Goal: Information Seeking & Learning: Learn about a topic

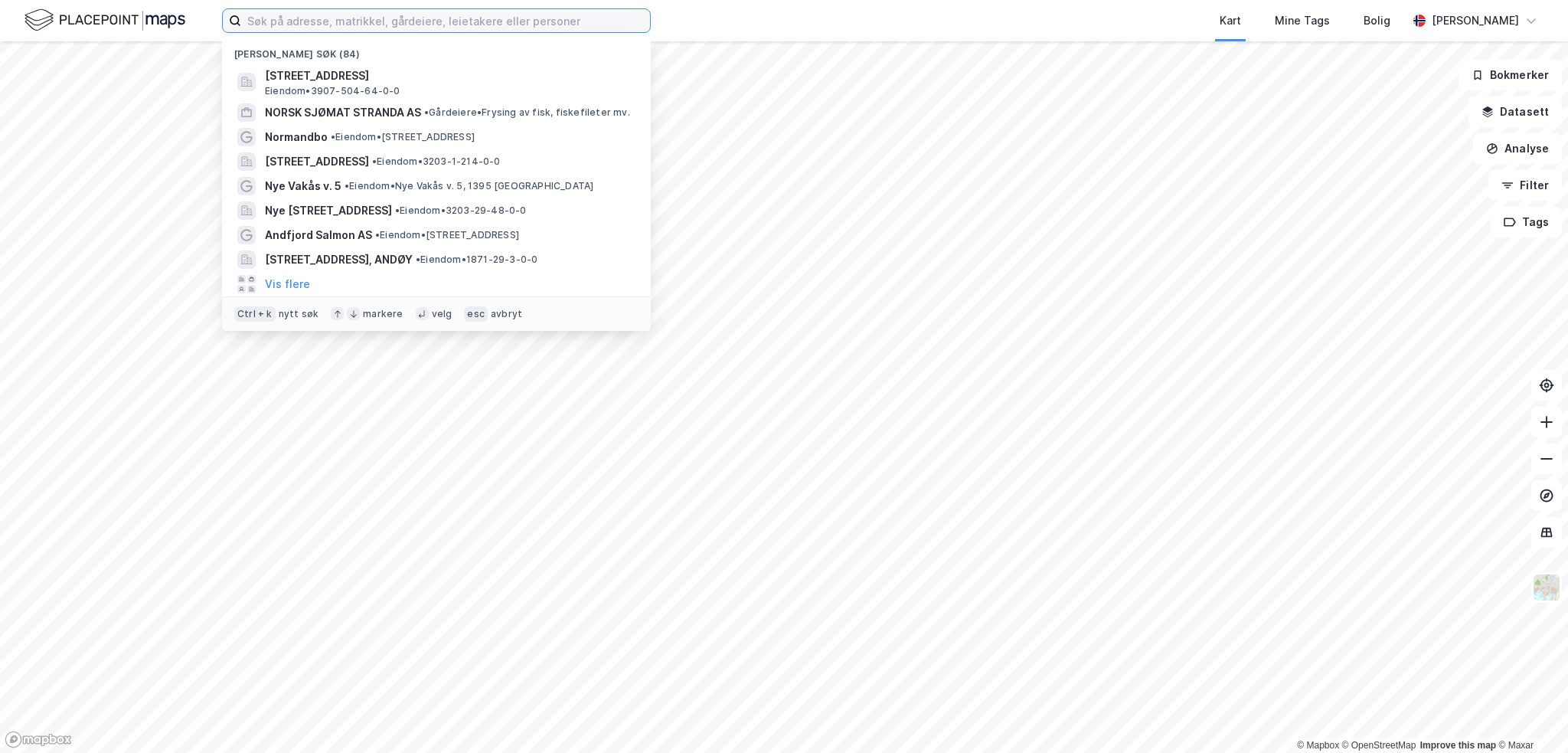
click at [382, 24] on input at bounding box center [445, 20] width 409 height 23
paste input "Stoa Vest II AS"
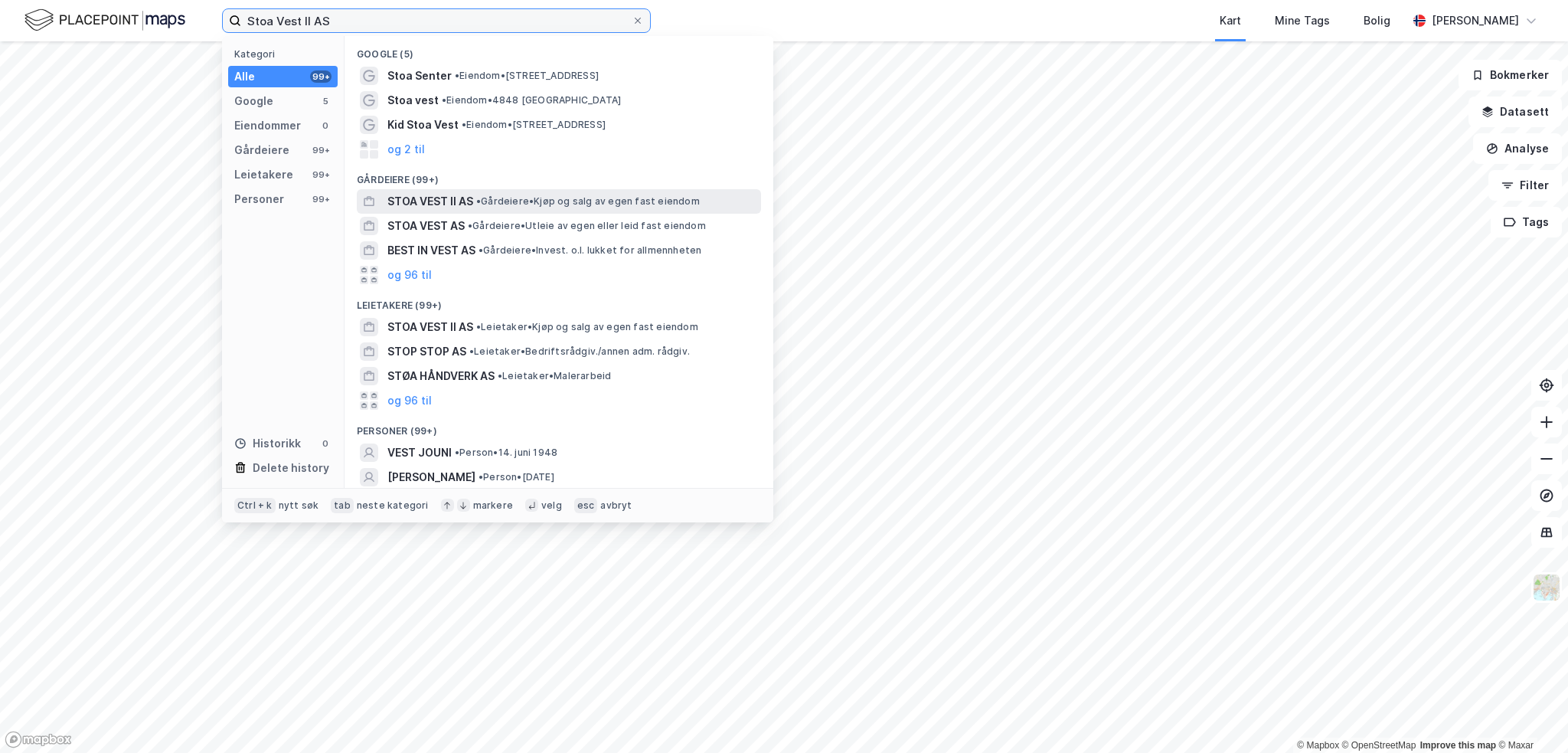
type input "Stoa Vest II AS"
click at [443, 200] on span "STOA VEST II AS" at bounding box center [430, 201] width 86 height 18
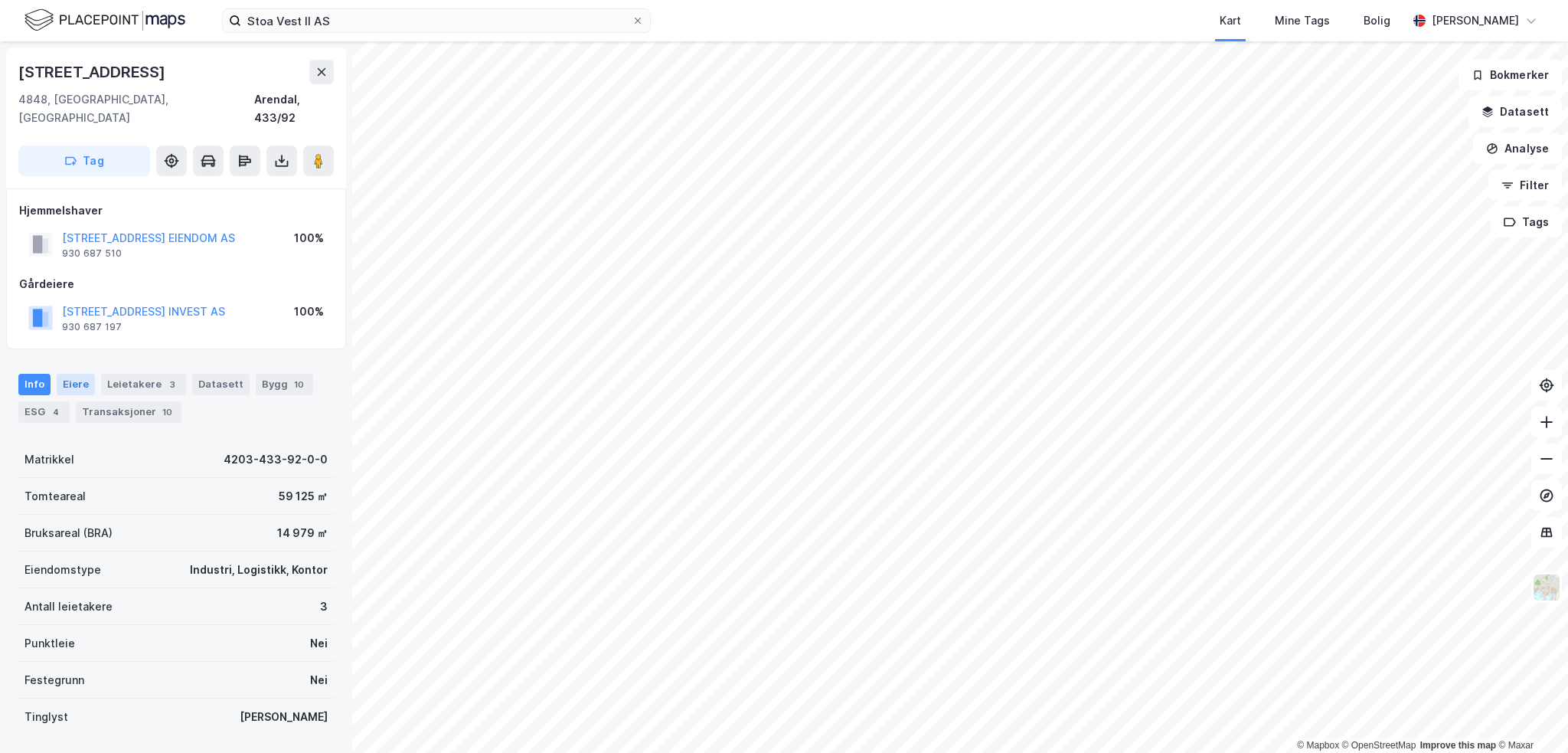
click at [79, 373] on div "Eiere" at bounding box center [76, 384] width 39 height 21
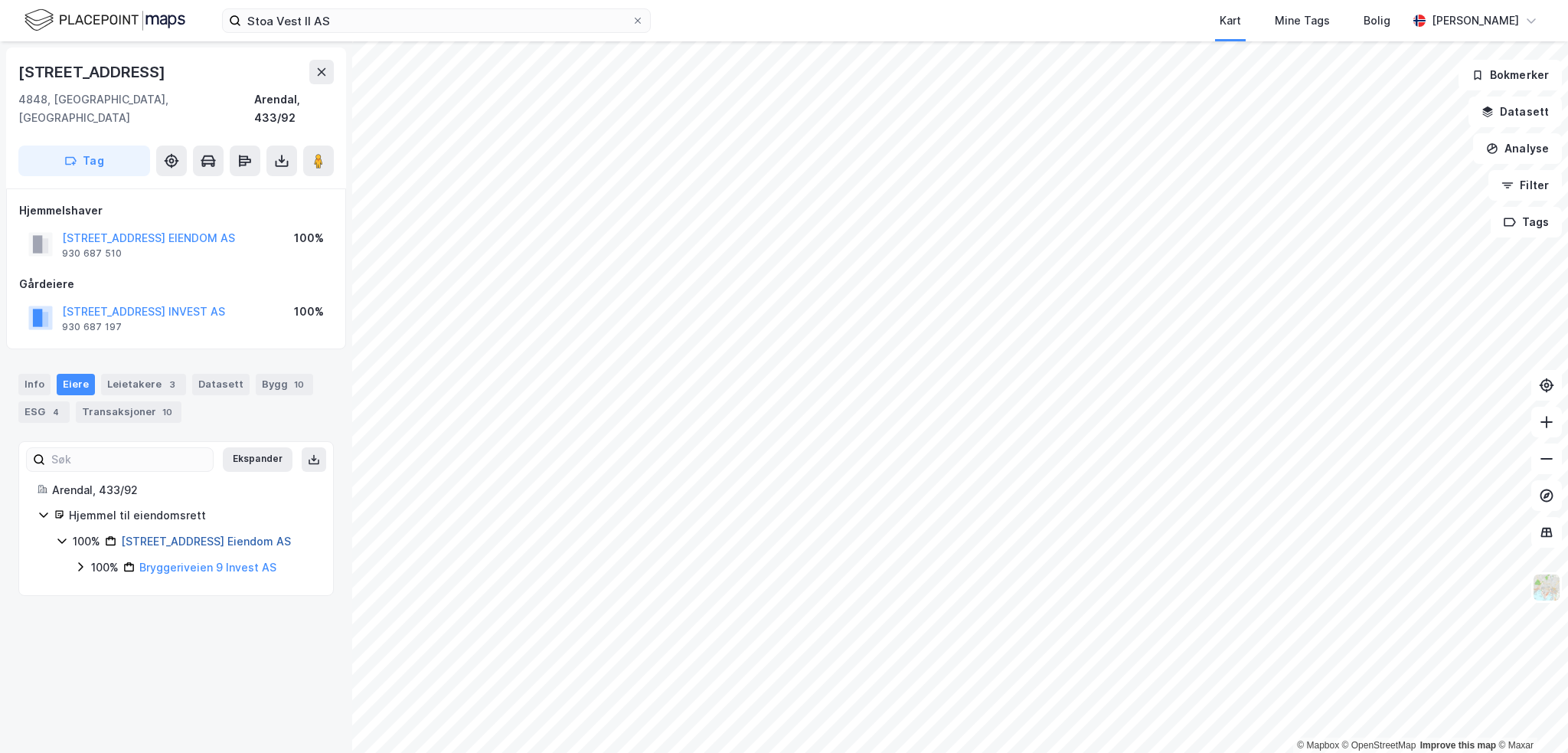
click at [205, 535] on link "[STREET_ADDRESS] Eiendom AS" at bounding box center [206, 541] width 170 height 13
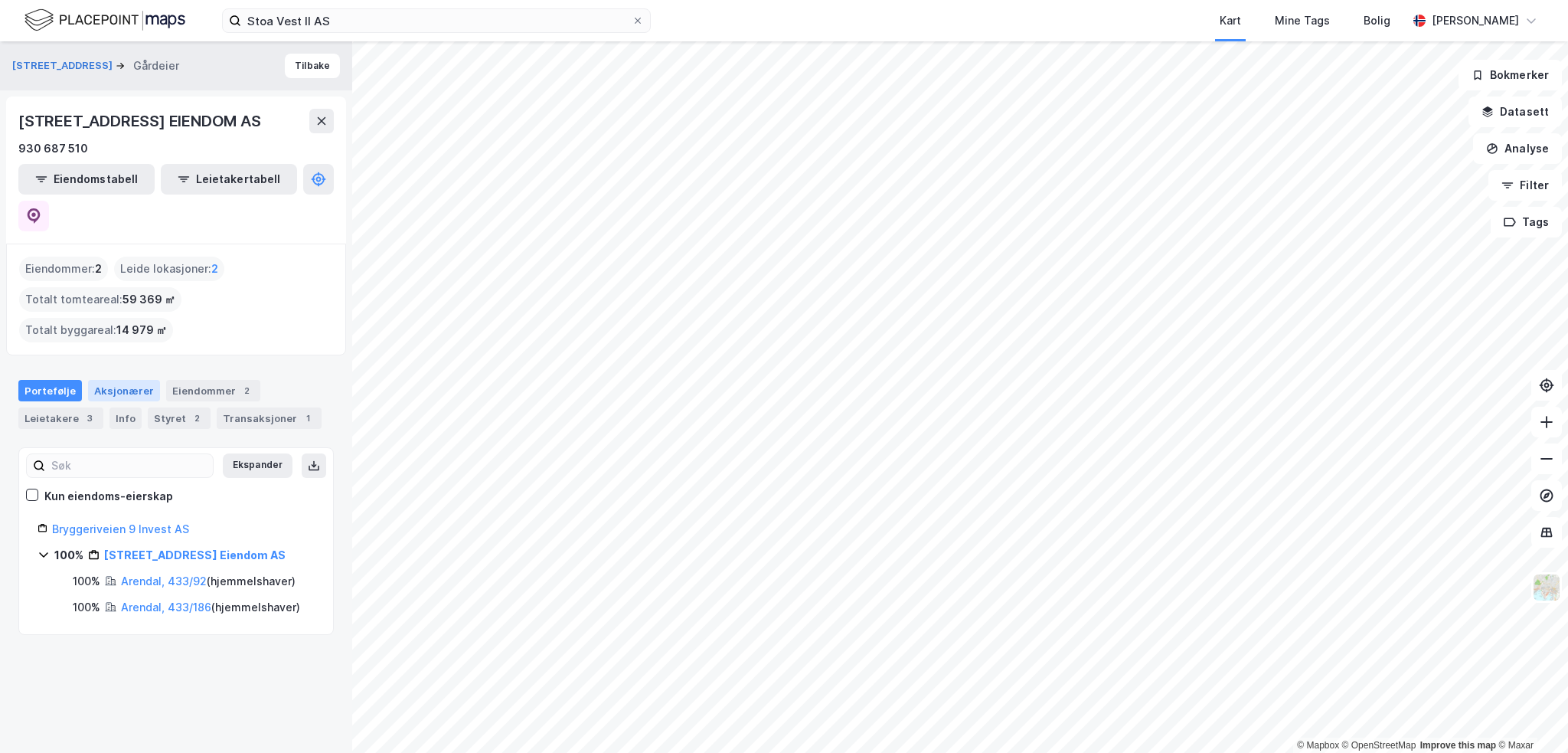
click at [129, 380] on div "Aksjonærer" at bounding box center [124, 390] width 72 height 21
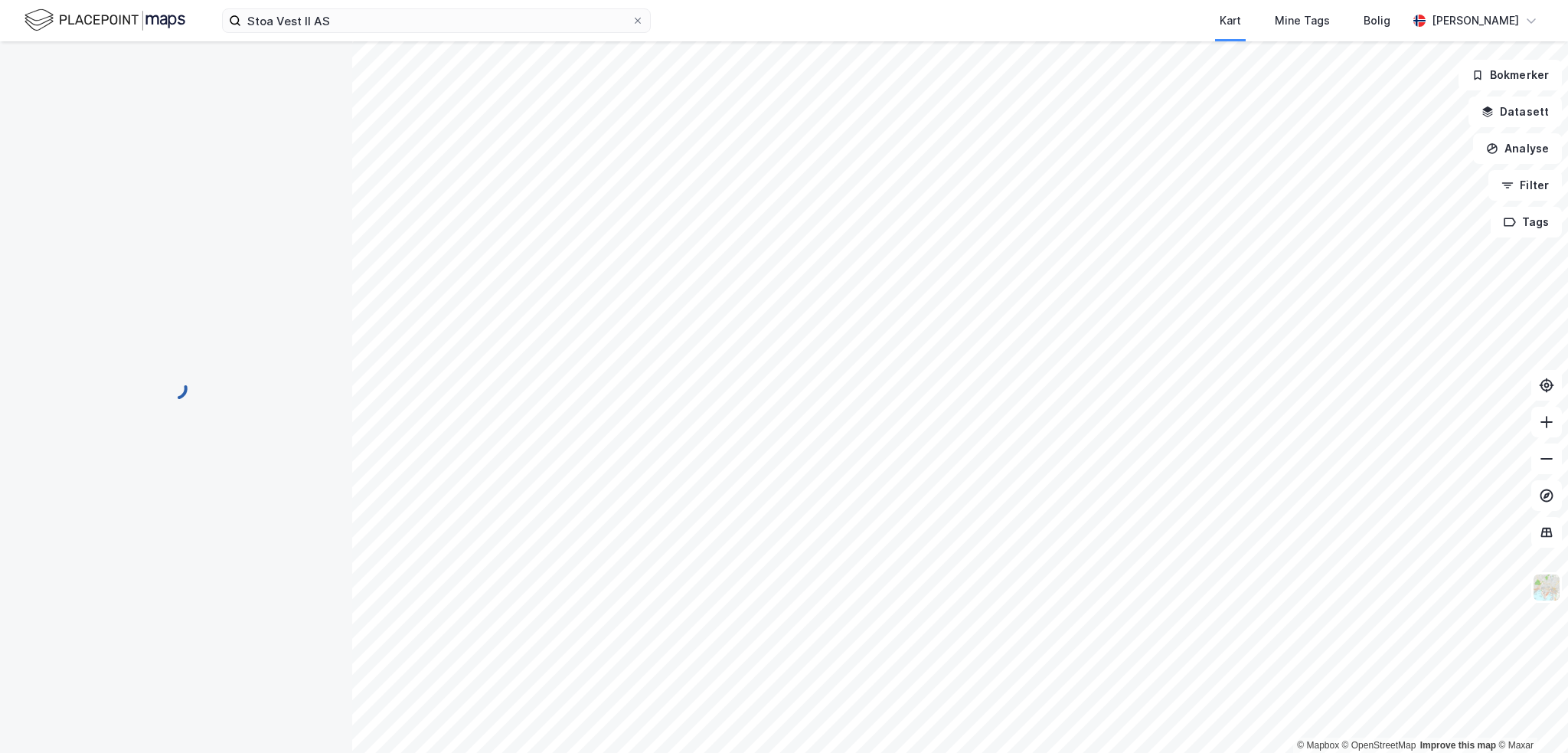
scroll to position [1, 0]
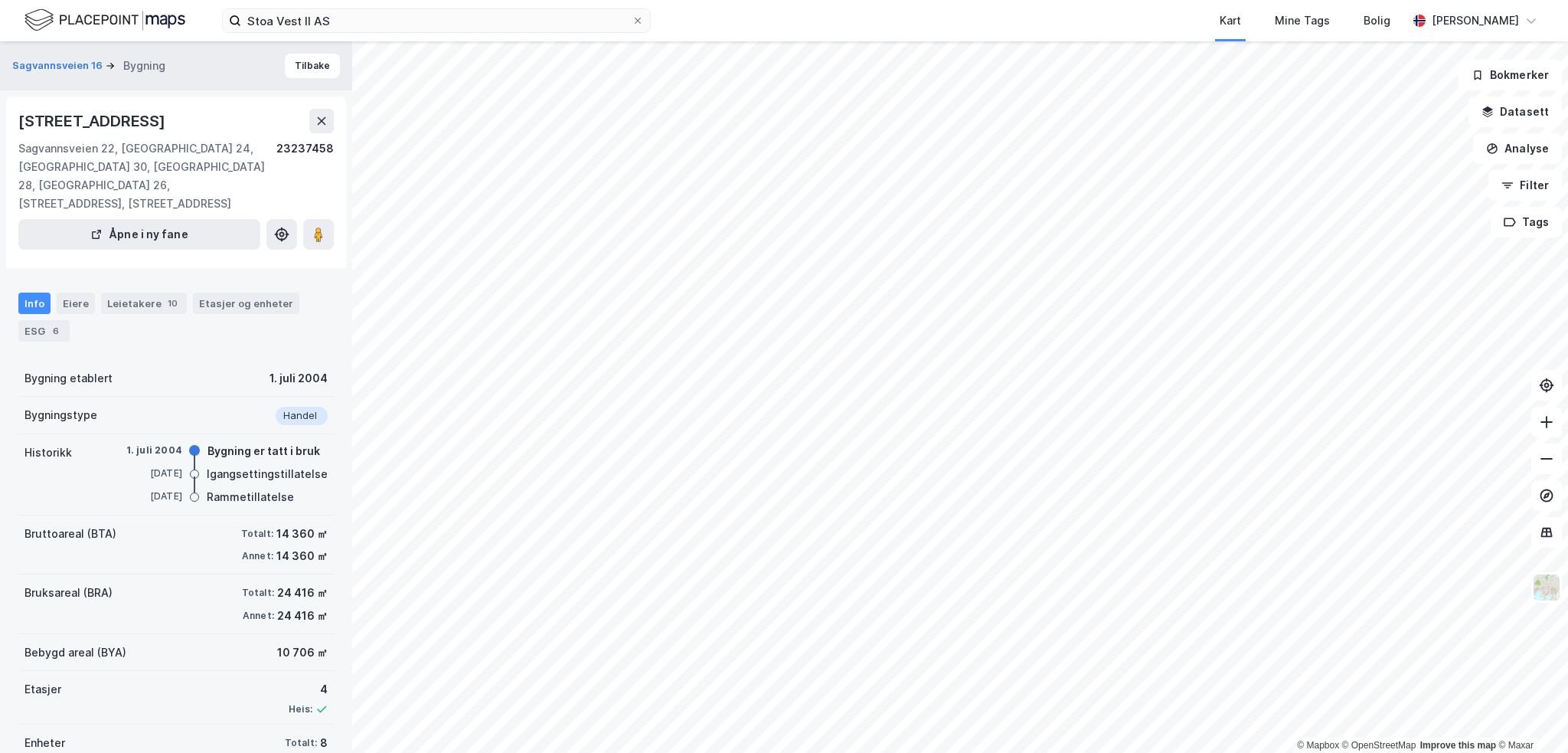
scroll to position [1, 0]
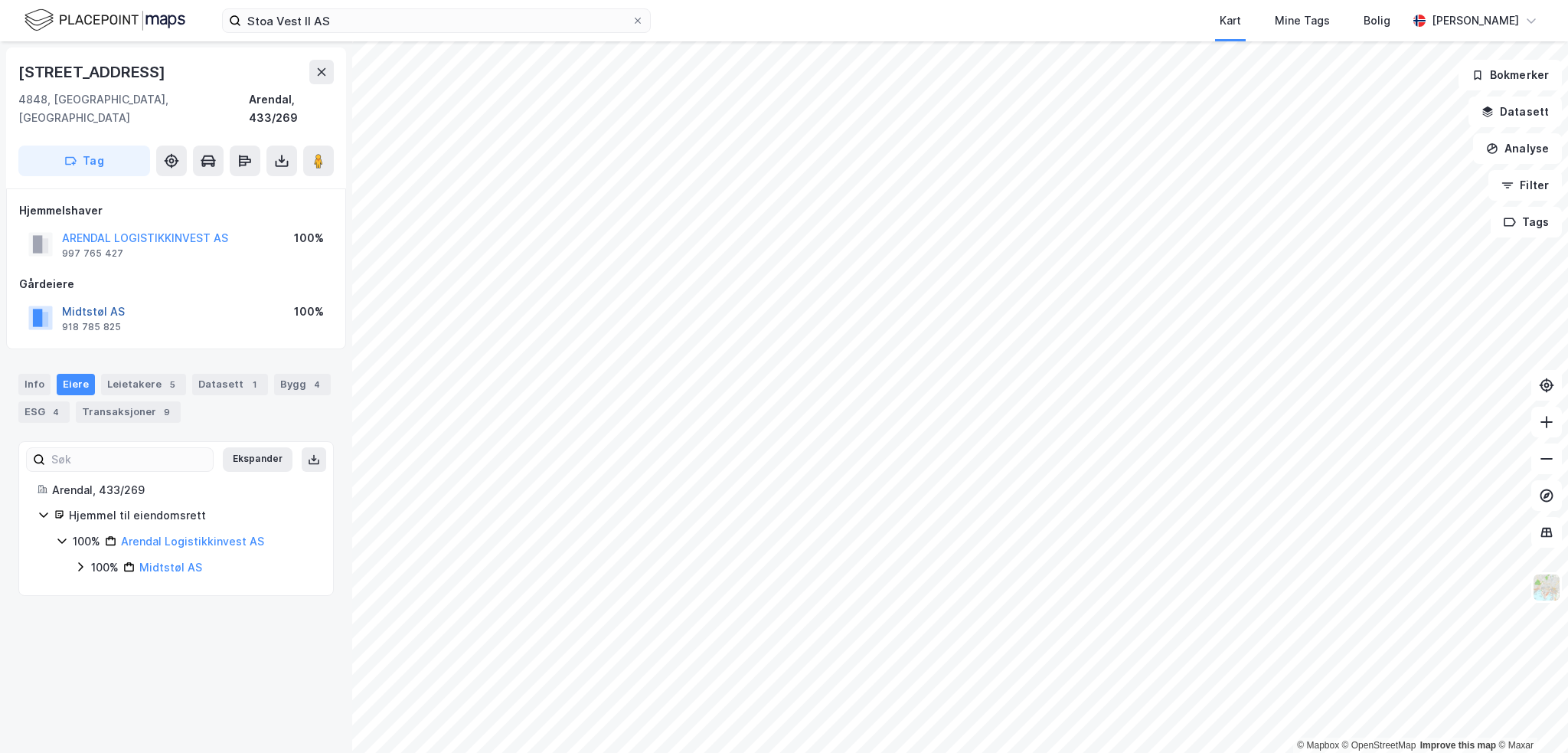
click at [0, 0] on button "Midtstøl AS" at bounding box center [0, 0] width 0 height 0
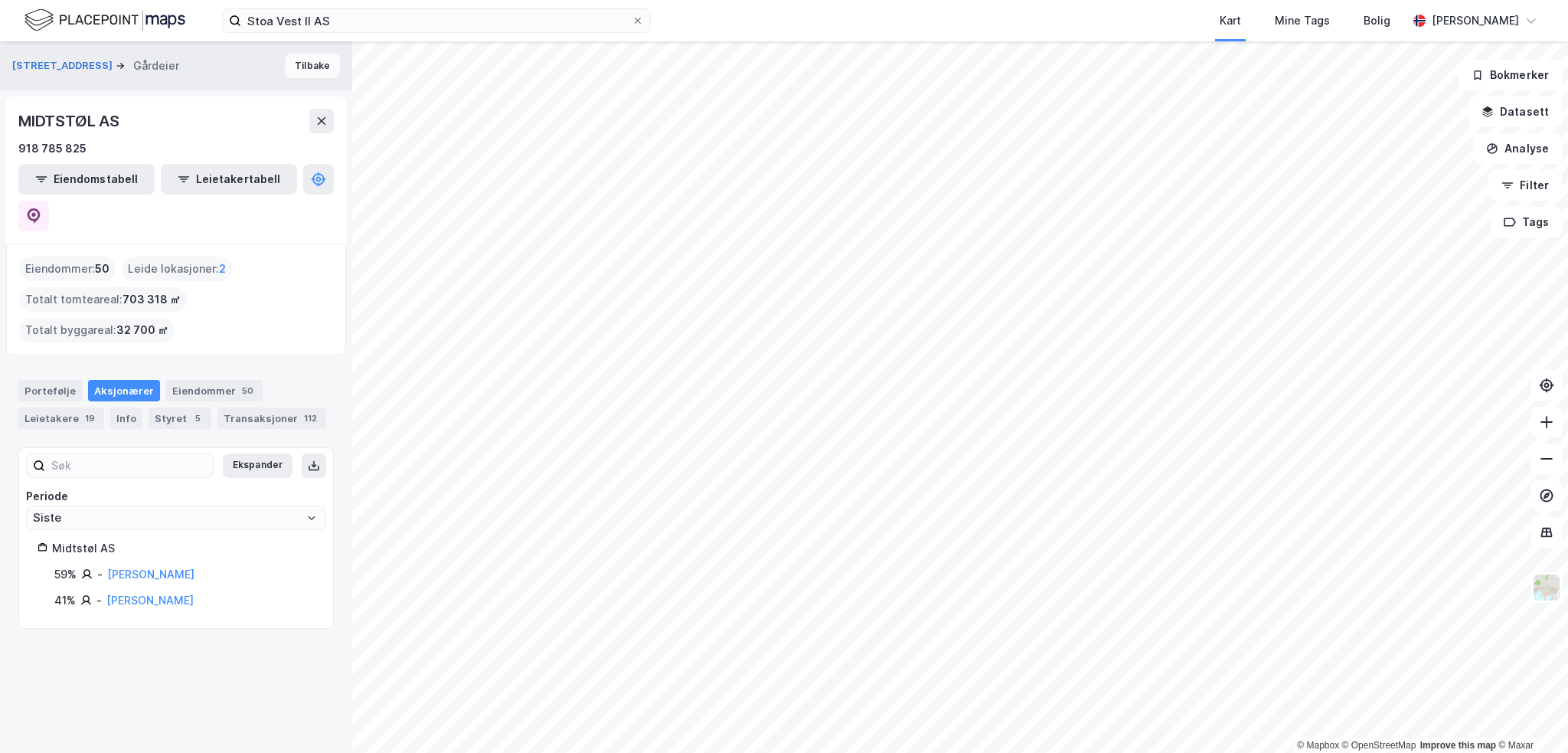
click at [304, 62] on button "Tilbake" at bounding box center [312, 66] width 55 height 25
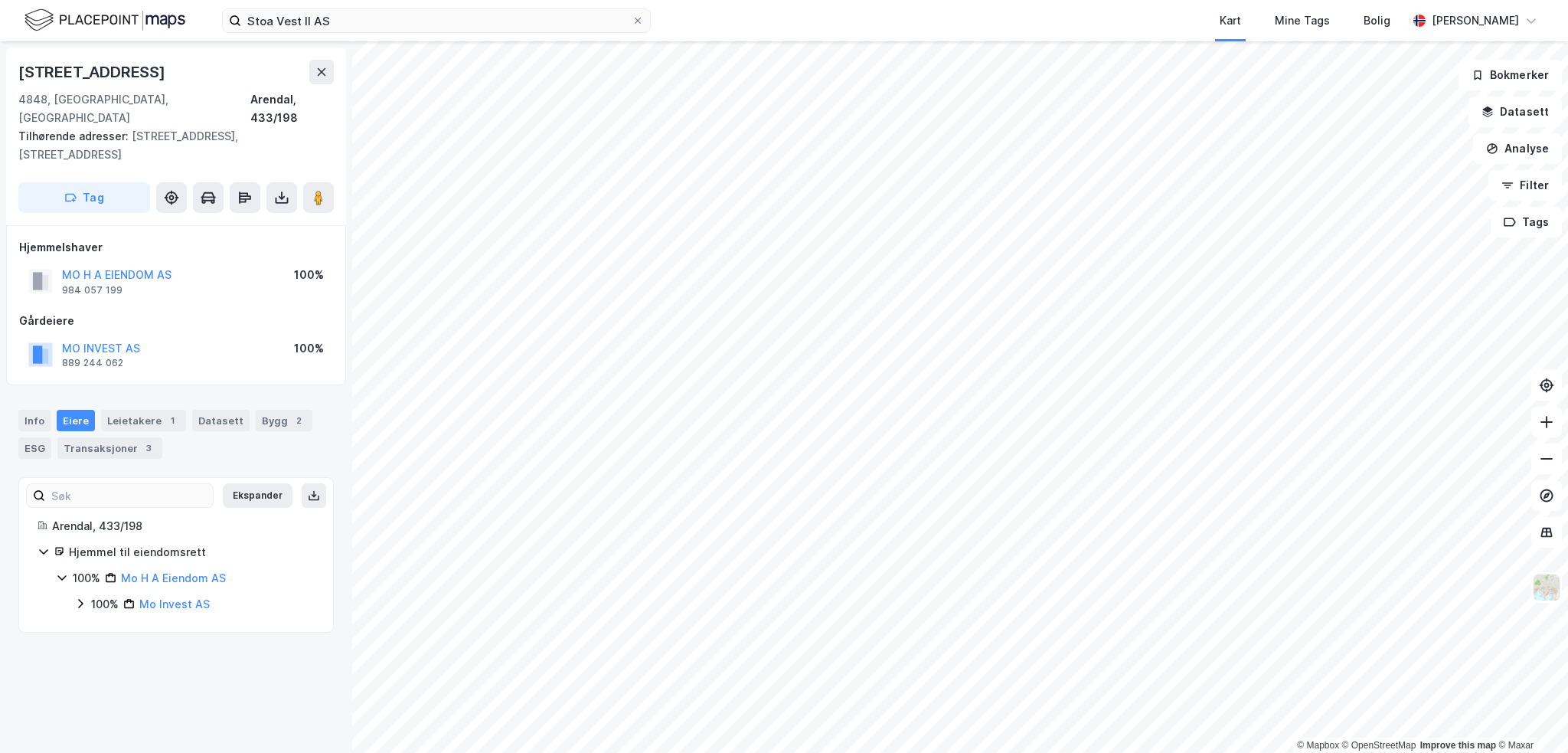
click at [100, 339] on div "MO INVEST AS" at bounding box center [101, 348] width 78 height 18
click at [0, 0] on button "MO INVEST AS" at bounding box center [0, 0] width 0 height 0
